Goal: Task Accomplishment & Management: Use online tool/utility

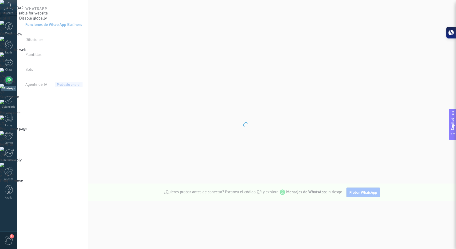
click at [12, 84] on link "WhatsApp" at bounding box center [8, 83] width 17 height 15
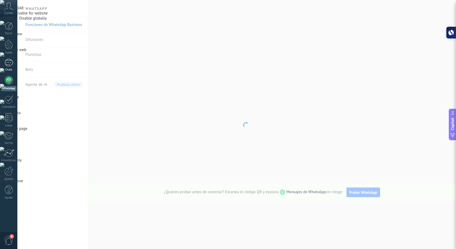
click at [6, 60] on div at bounding box center [9, 63] width 9 height 8
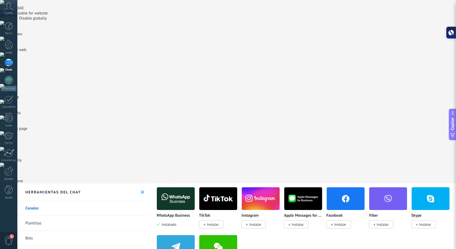
scroll to position [107, 0]
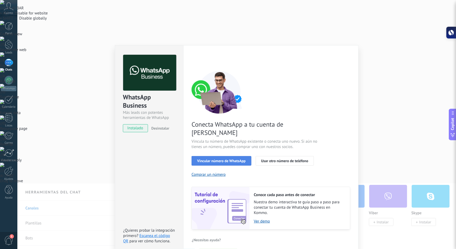
click at [205, 159] on span "Vincular número de WhatsApp" at bounding box center [221, 161] width 48 height 4
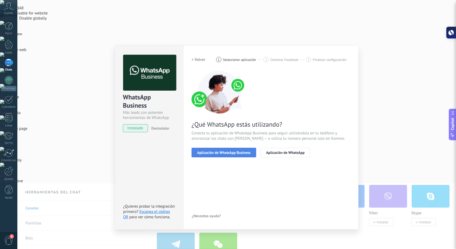
click at [220, 154] on span "Aplicación de WhatsApp Business" at bounding box center [223, 153] width 53 height 4
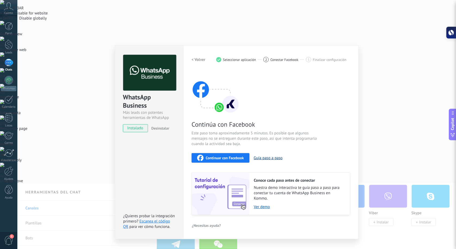
click at [271, 157] on button "Guía paso a paso" at bounding box center [268, 157] width 29 height 5
click at [221, 158] on span "Continuar con Facebook" at bounding box center [225, 158] width 38 height 4
